Goal: Check status: Check status

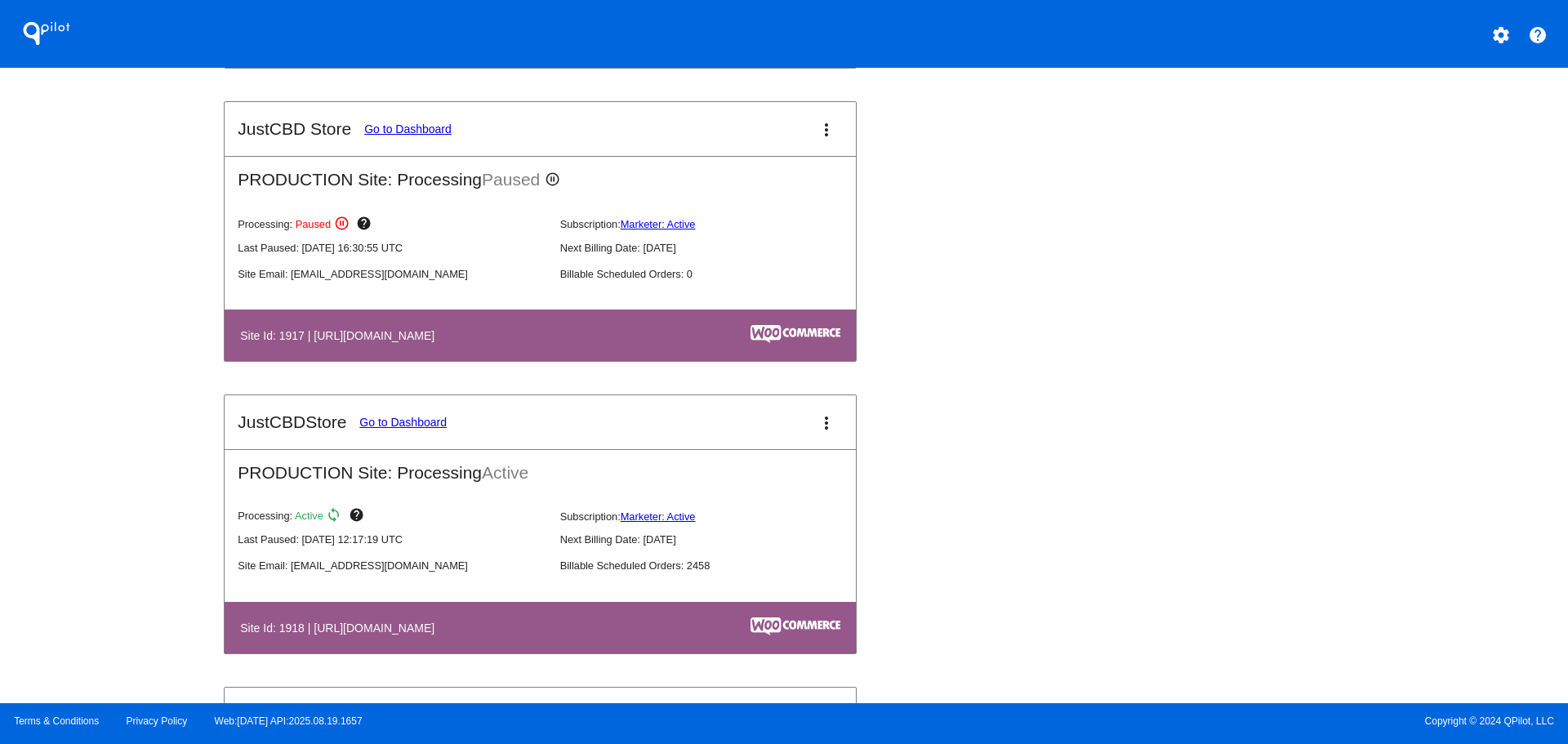
scroll to position [1879, 0]
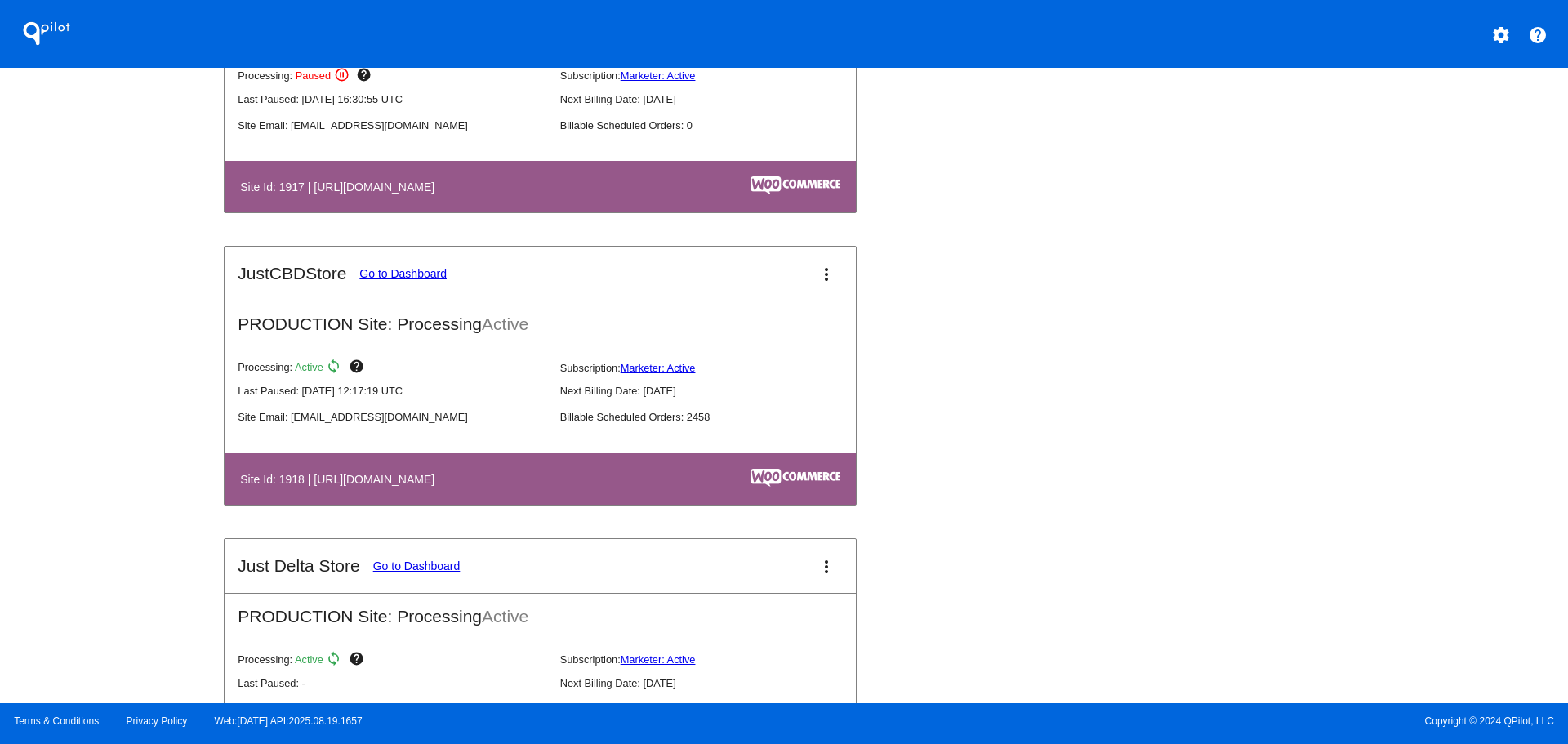
click at [387, 274] on link "Go to Dashboard" at bounding box center [403, 274] width 87 height 13
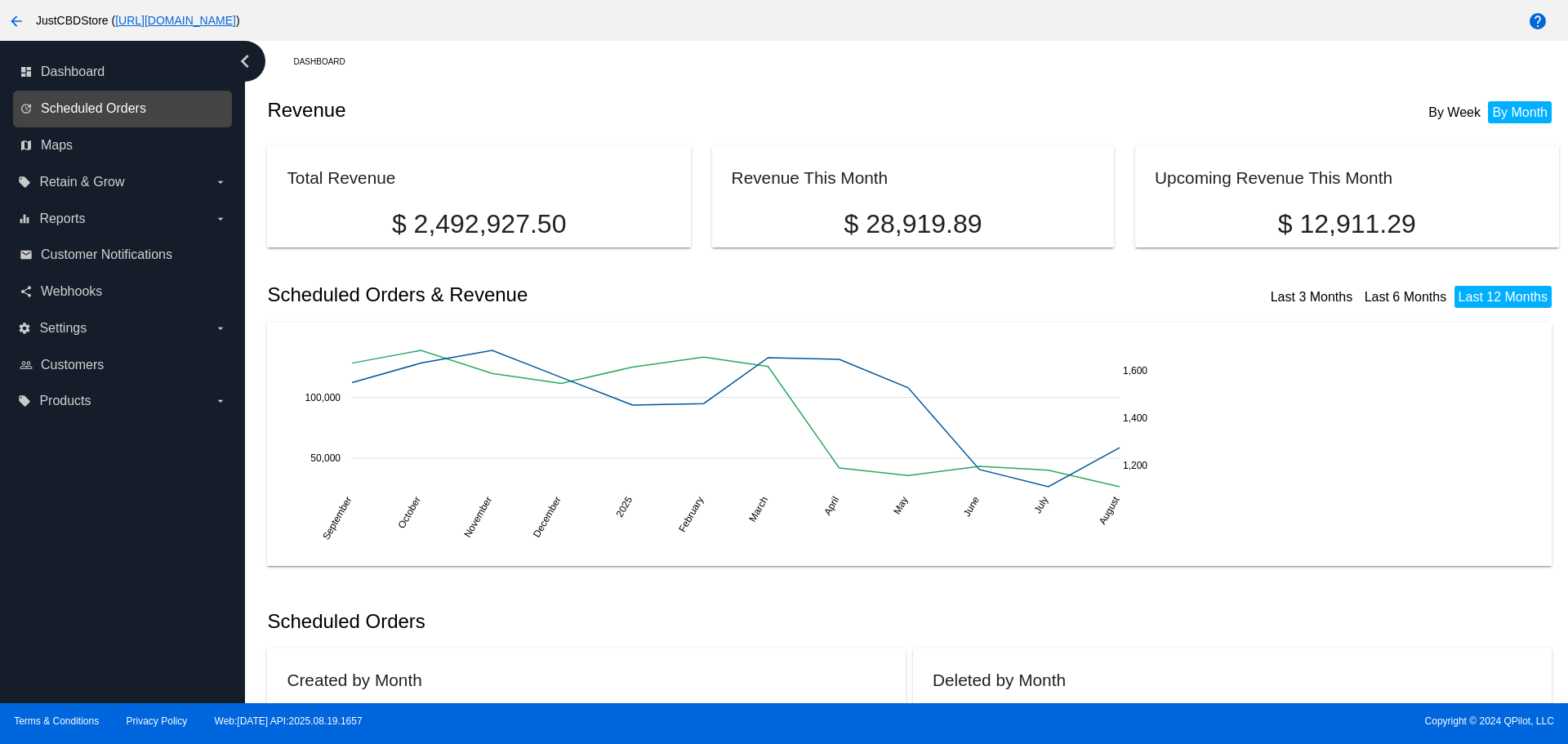
click at [134, 111] on span "Scheduled Orders" at bounding box center [94, 108] width 105 height 14
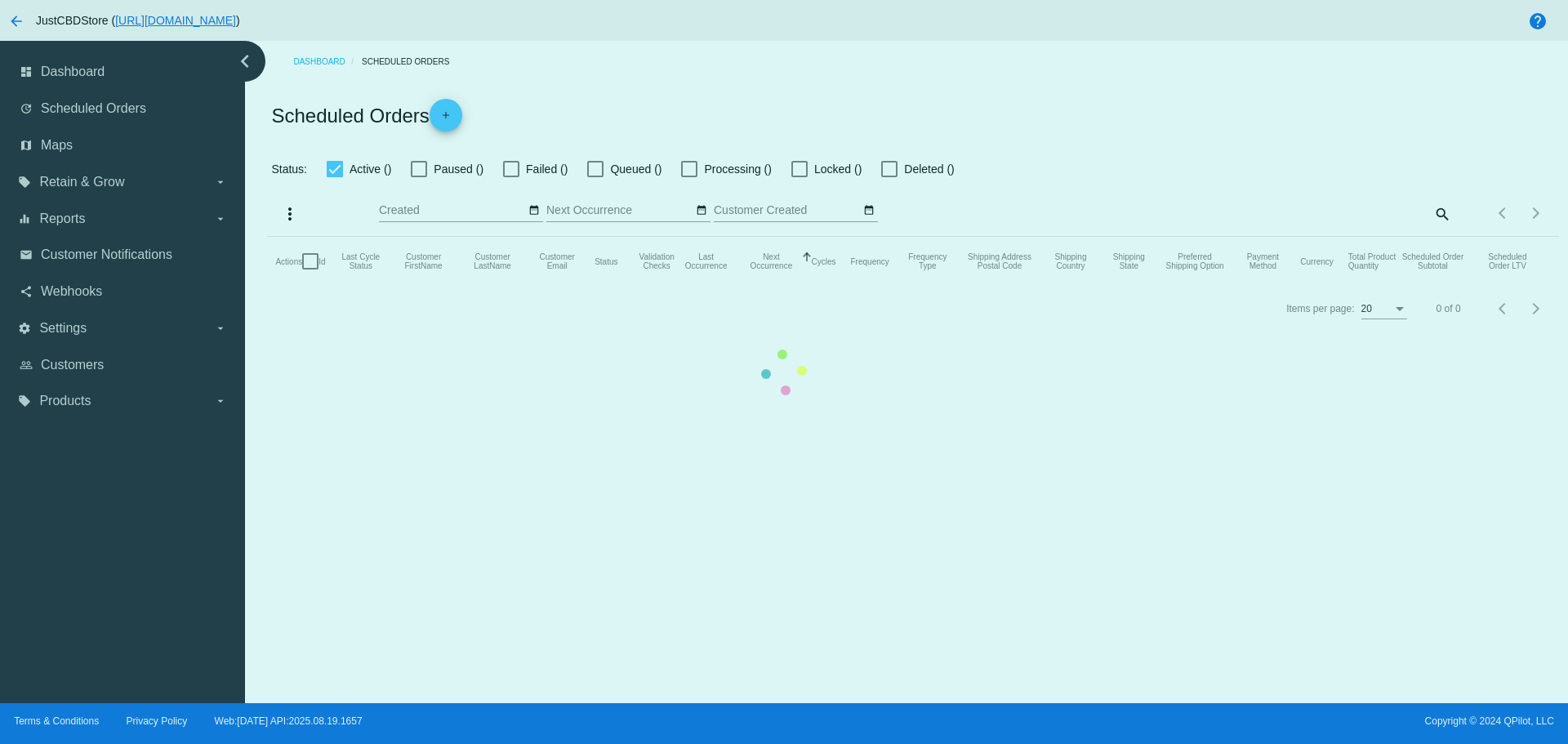
checkbox input "false"
checkbox input "true"
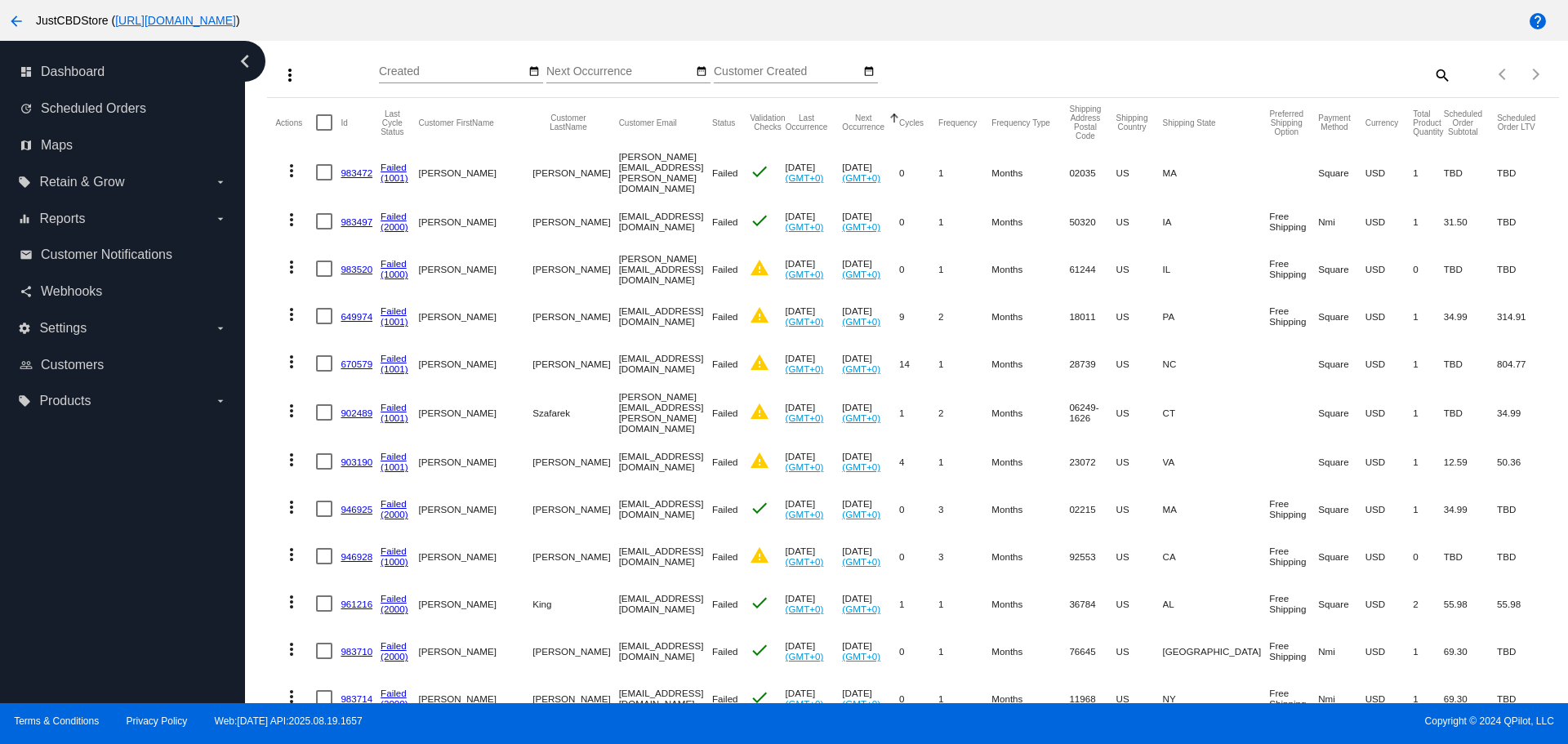
scroll to position [164, 0]
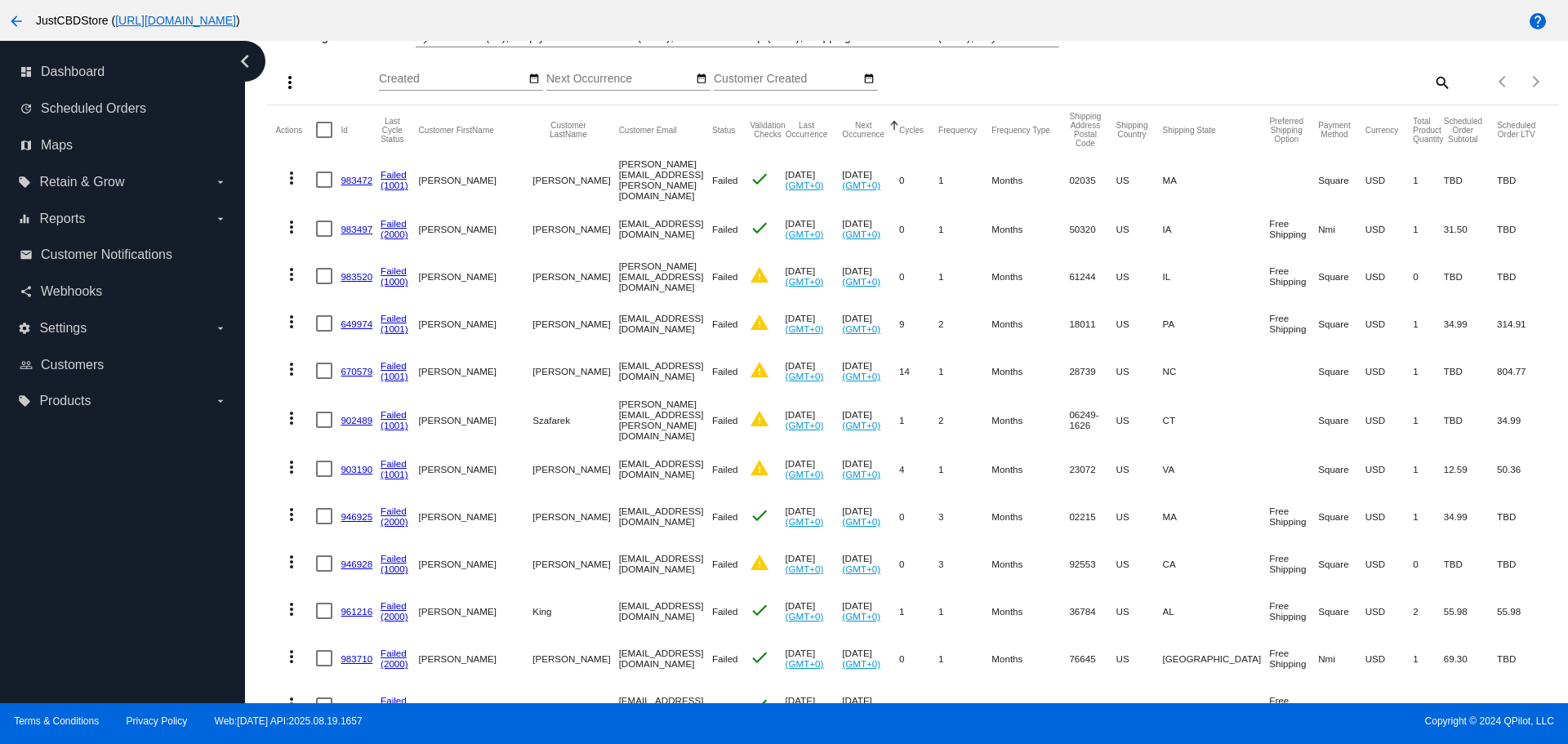
click at [401, 187] on link "(1001)" at bounding box center [394, 185] width 28 height 11
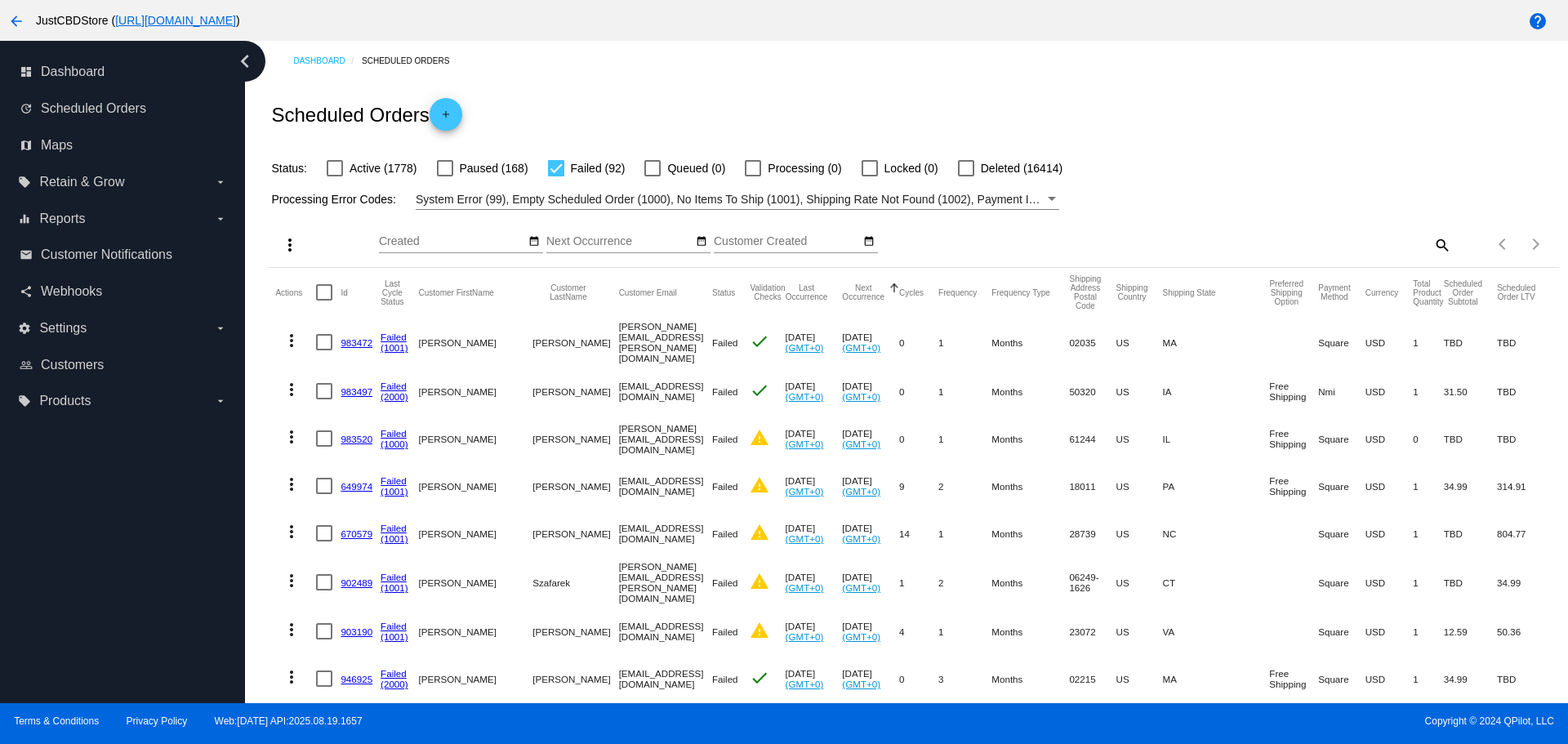
scroll to position [0, 0]
click at [391, 349] on link "(1001)" at bounding box center [394, 348] width 28 height 11
click at [351, 344] on link "983472" at bounding box center [356, 343] width 32 height 11
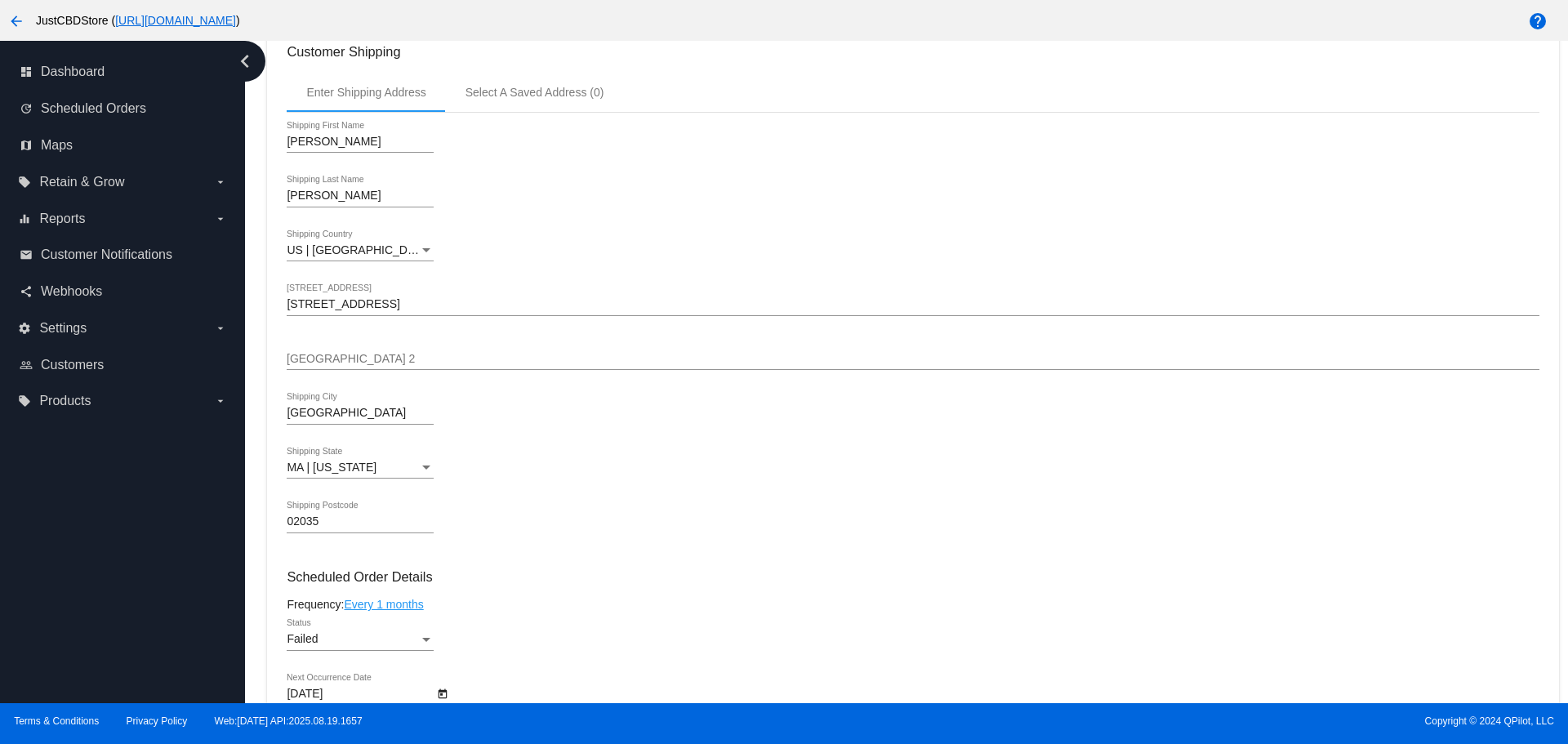
scroll to position [580, 0]
